Goal: Task Accomplishment & Management: Manage account settings

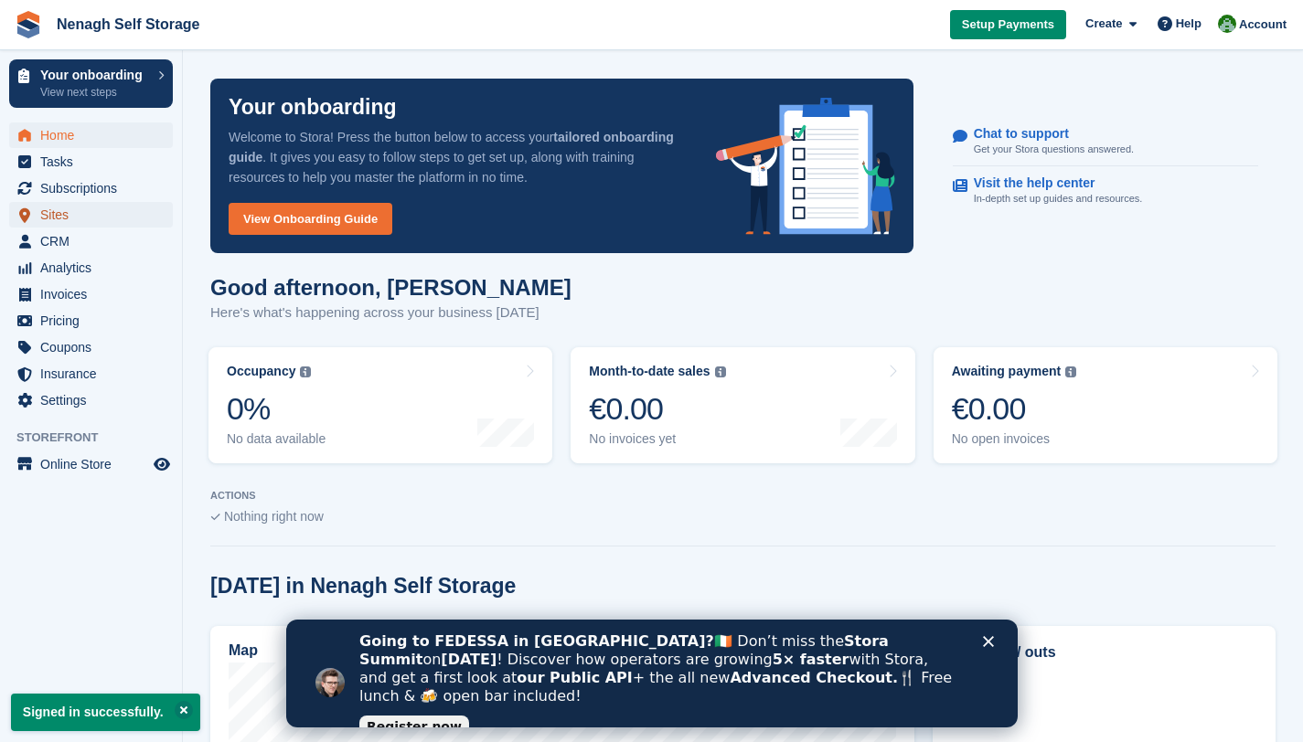
click at [97, 208] on span "Sites" at bounding box center [95, 215] width 110 height 26
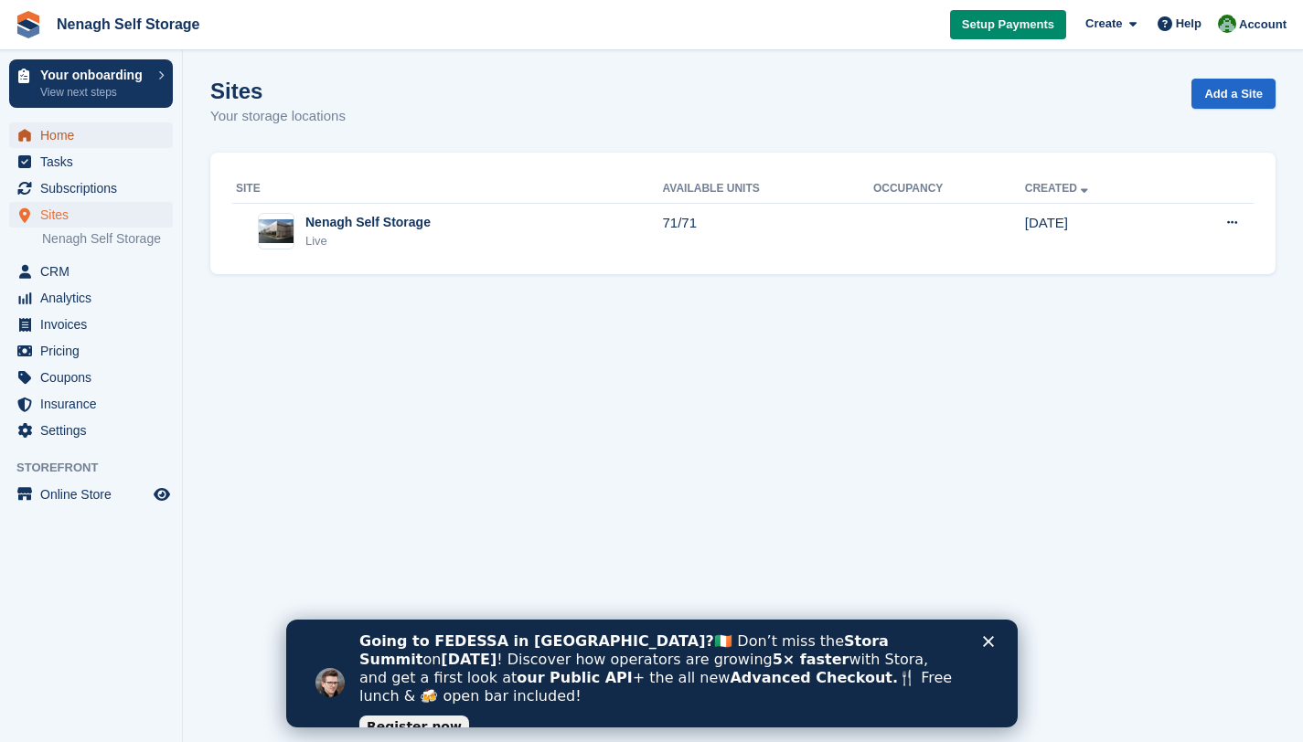
click at [123, 141] on span "Home" at bounding box center [95, 136] width 110 height 26
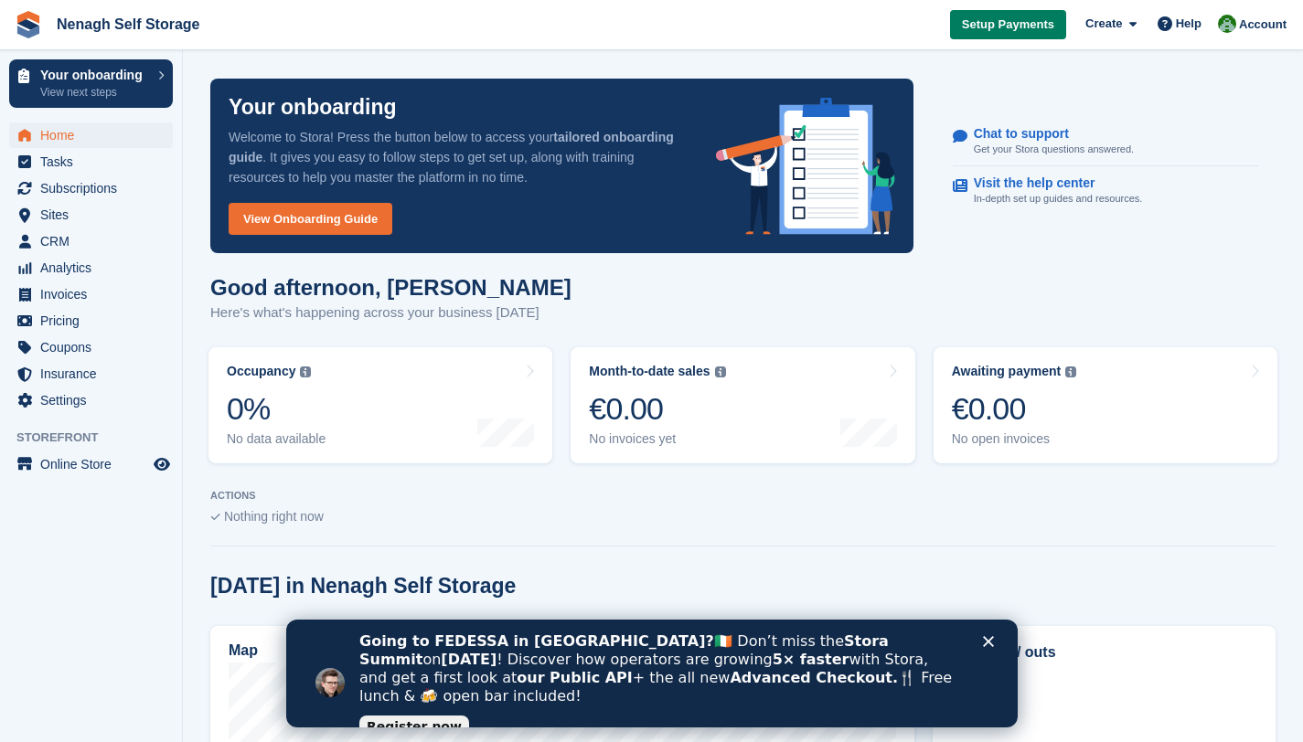
click at [1039, 22] on span "Setup Payments" at bounding box center [1008, 25] width 92 height 18
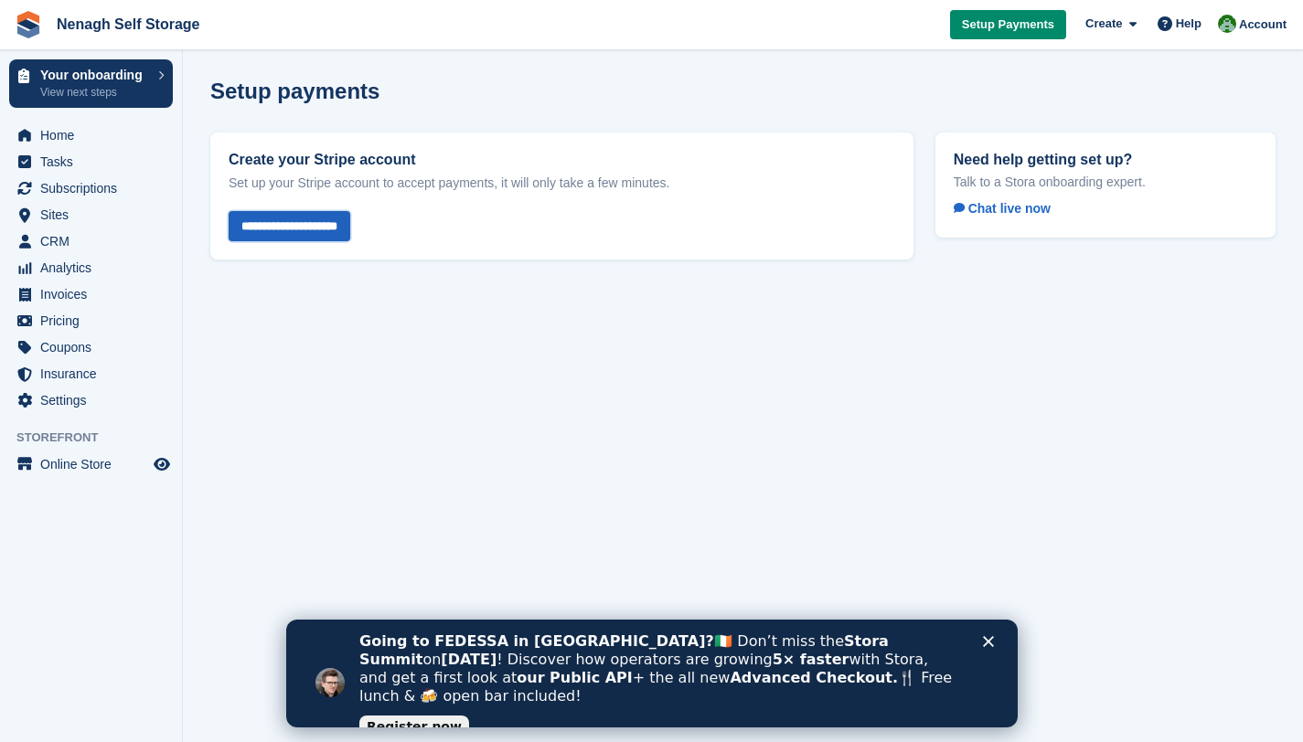
click at [350, 217] on input "**********" at bounding box center [290, 226] width 122 height 30
